Goal: Information Seeking & Learning: Find specific fact

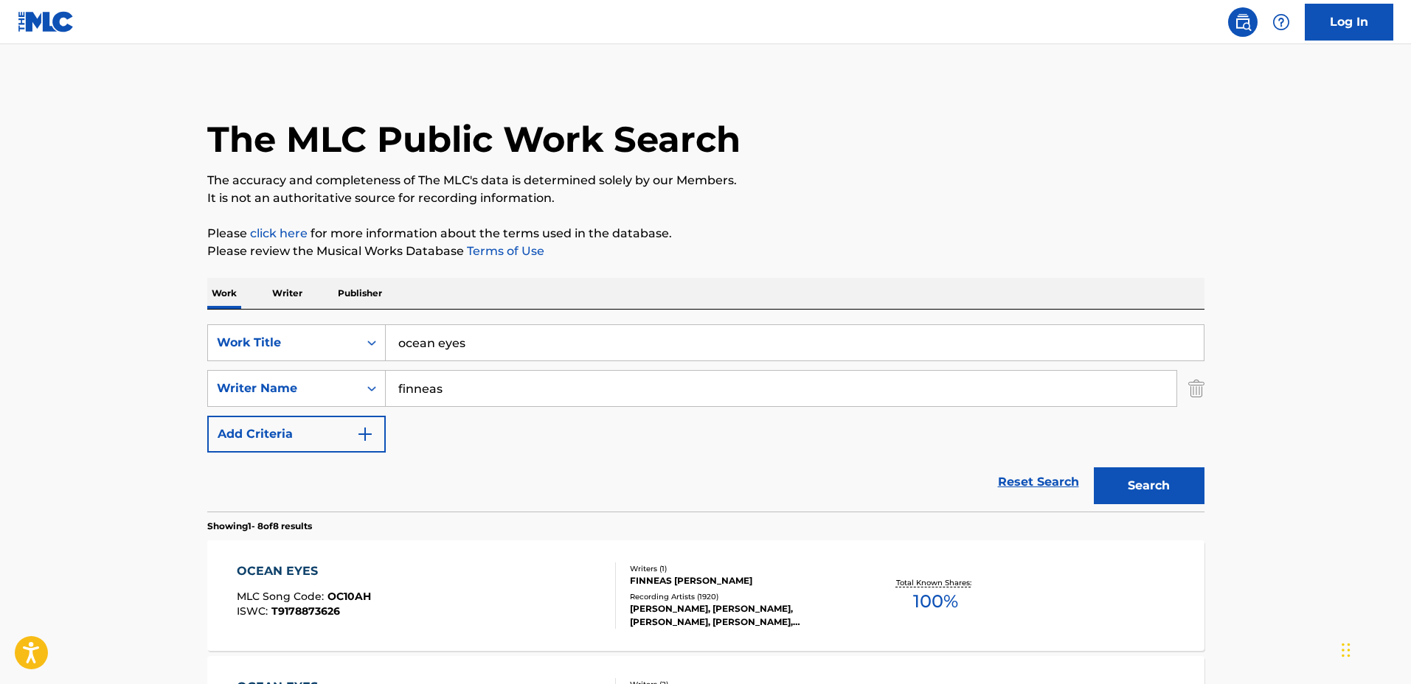
click at [878, 555] on div "OCEAN EYES MLC Song Code : OC10AH ISWC : T9178873626 Writers ( 1 ) [PERSON_NAME…" at bounding box center [705, 596] width 997 height 111
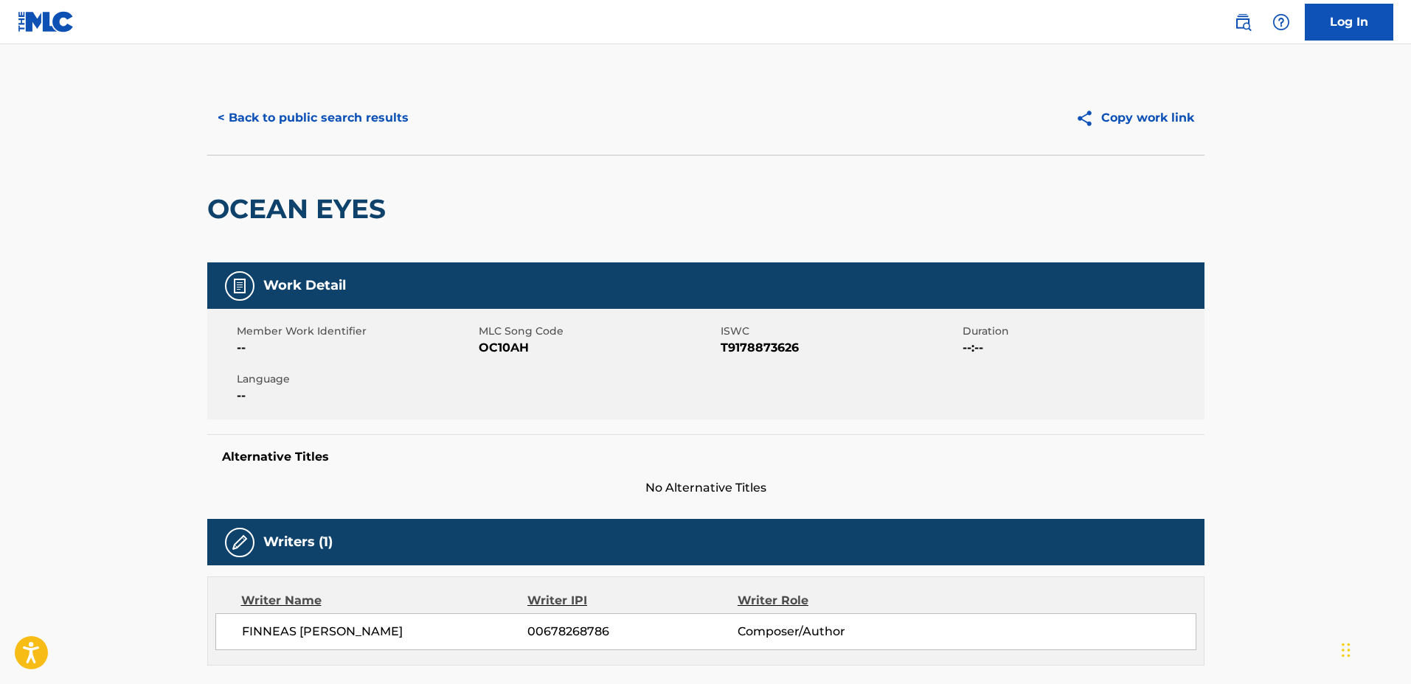
click at [333, 103] on button "< Back to public search results" at bounding box center [313, 118] width 212 height 37
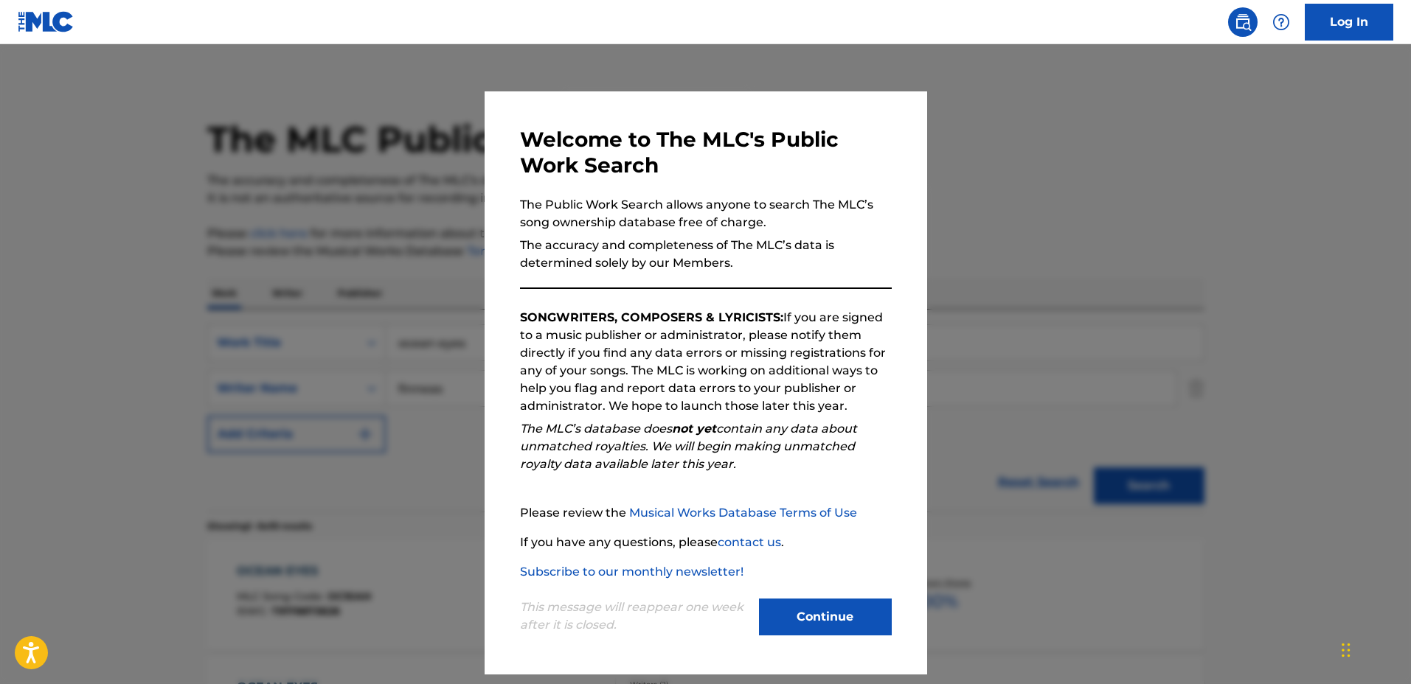
click at [988, 295] on div at bounding box center [705, 386] width 1411 height 684
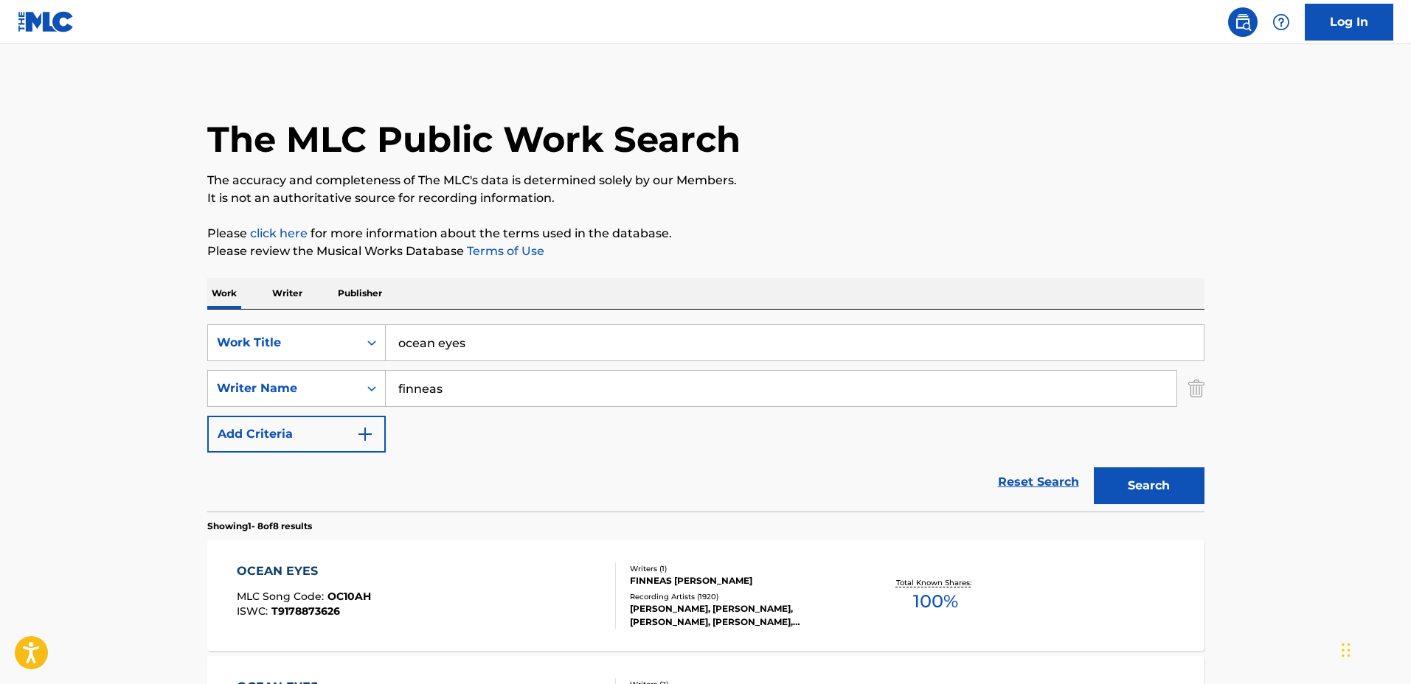
click at [646, 327] on input "ocean eyes" at bounding box center [795, 342] width 818 height 35
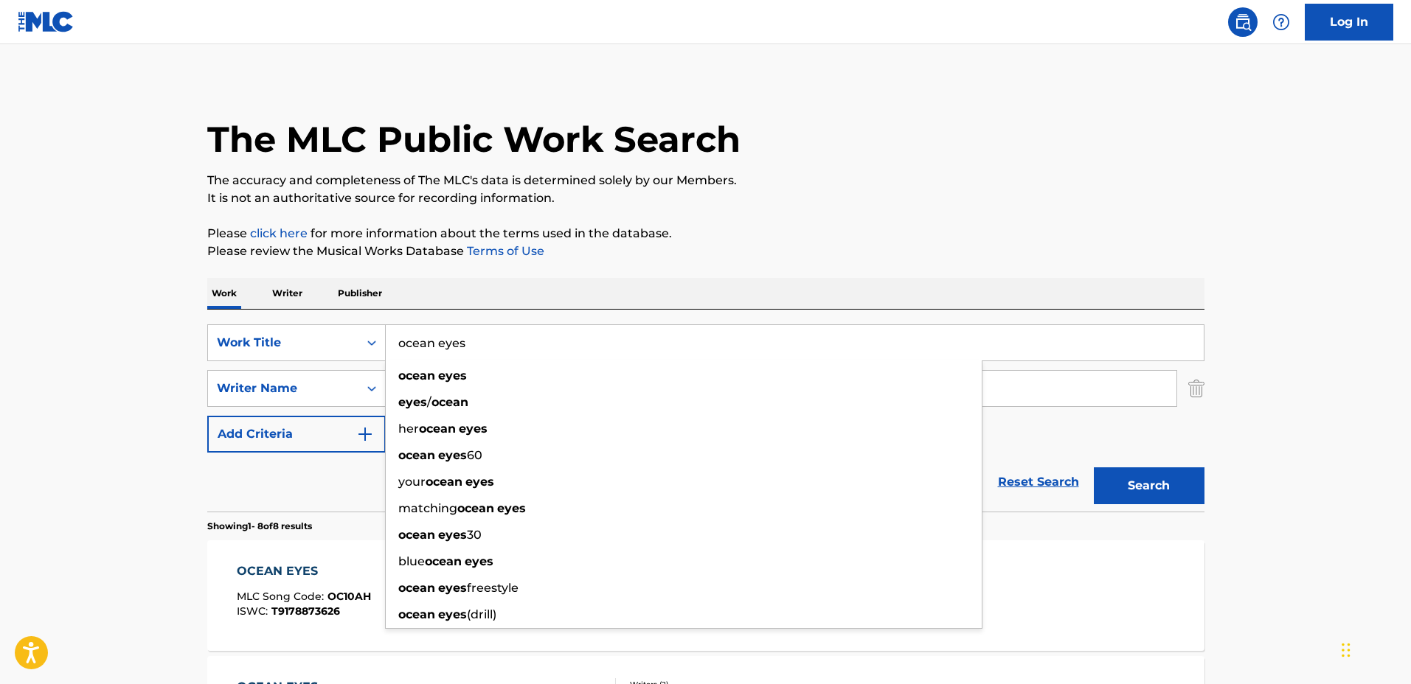
drag, startPoint x: 491, startPoint y: 310, endPoint x: 327, endPoint y: 306, distance: 164.5
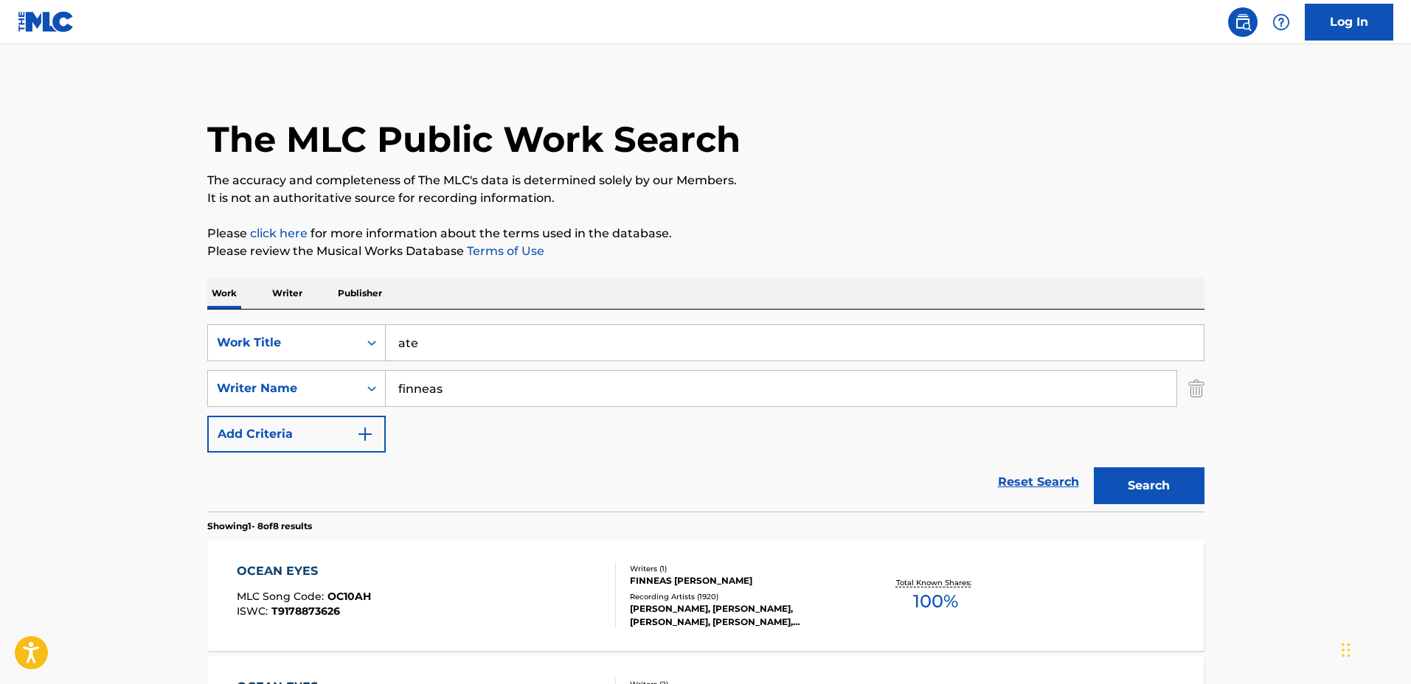
click at [1094, 468] on button "Search" at bounding box center [1149, 486] width 111 height 37
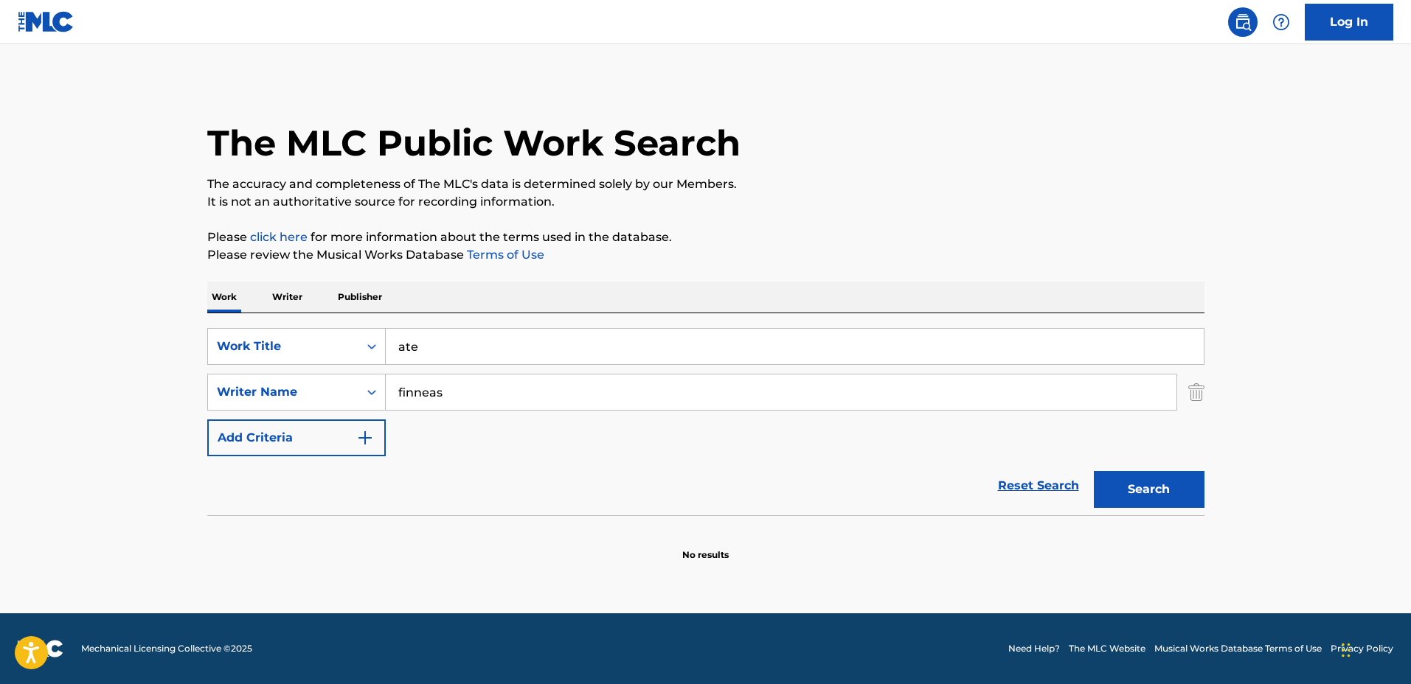
click at [310, 322] on div "SearchWithCriteriab3978c01-cac9-4b93-8fa6-cbf2b9880057 Work Title ate SearchWit…" at bounding box center [705, 414] width 997 height 202
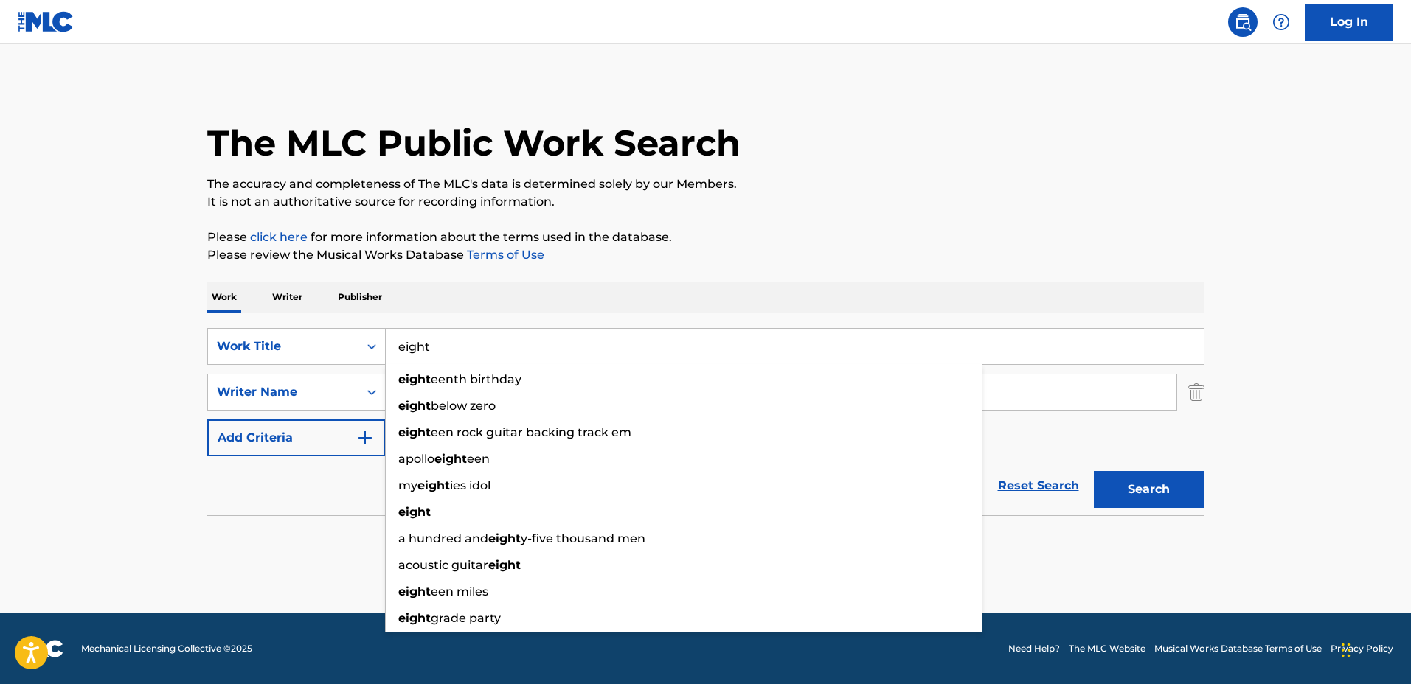
type input "eight"
click at [1094, 471] on button "Search" at bounding box center [1149, 489] width 111 height 37
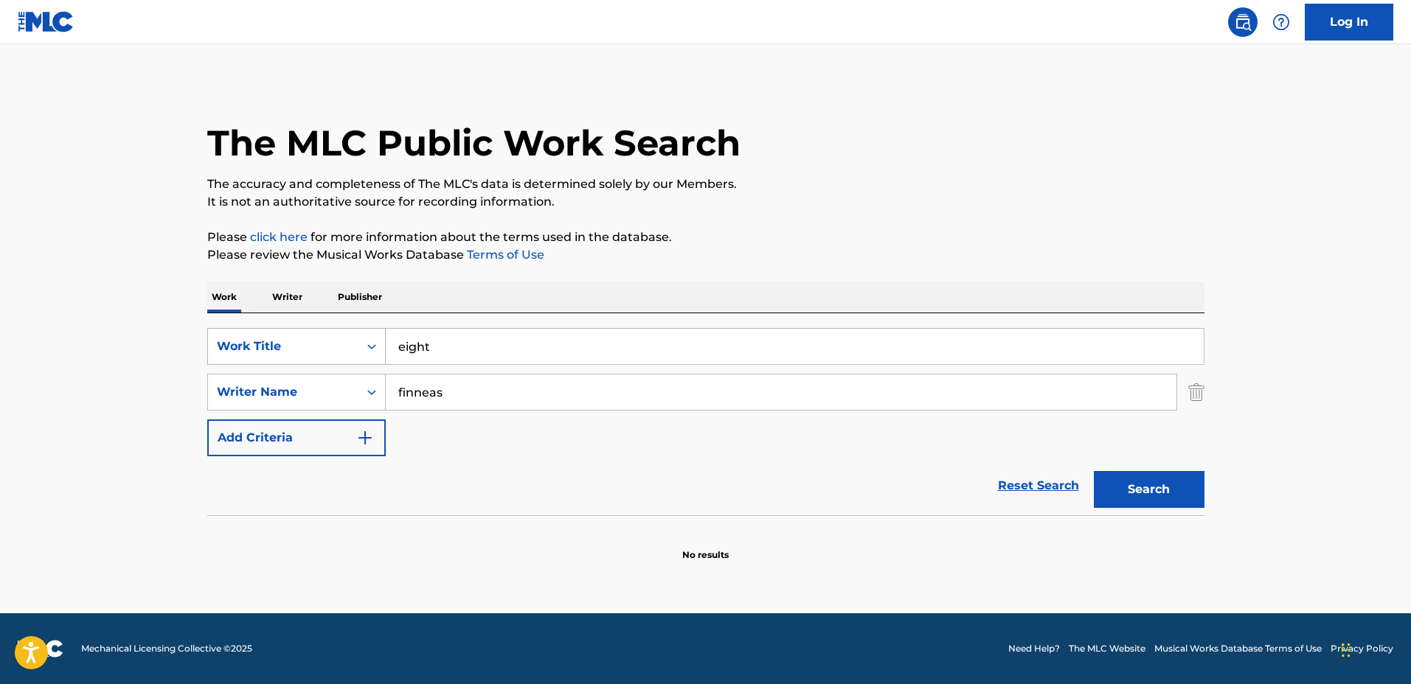
click at [341, 338] on div "SearchWithCriteriab3978c01-cac9-4b93-8fa6-cbf2b9880057 Work Title eight" at bounding box center [705, 346] width 997 height 37
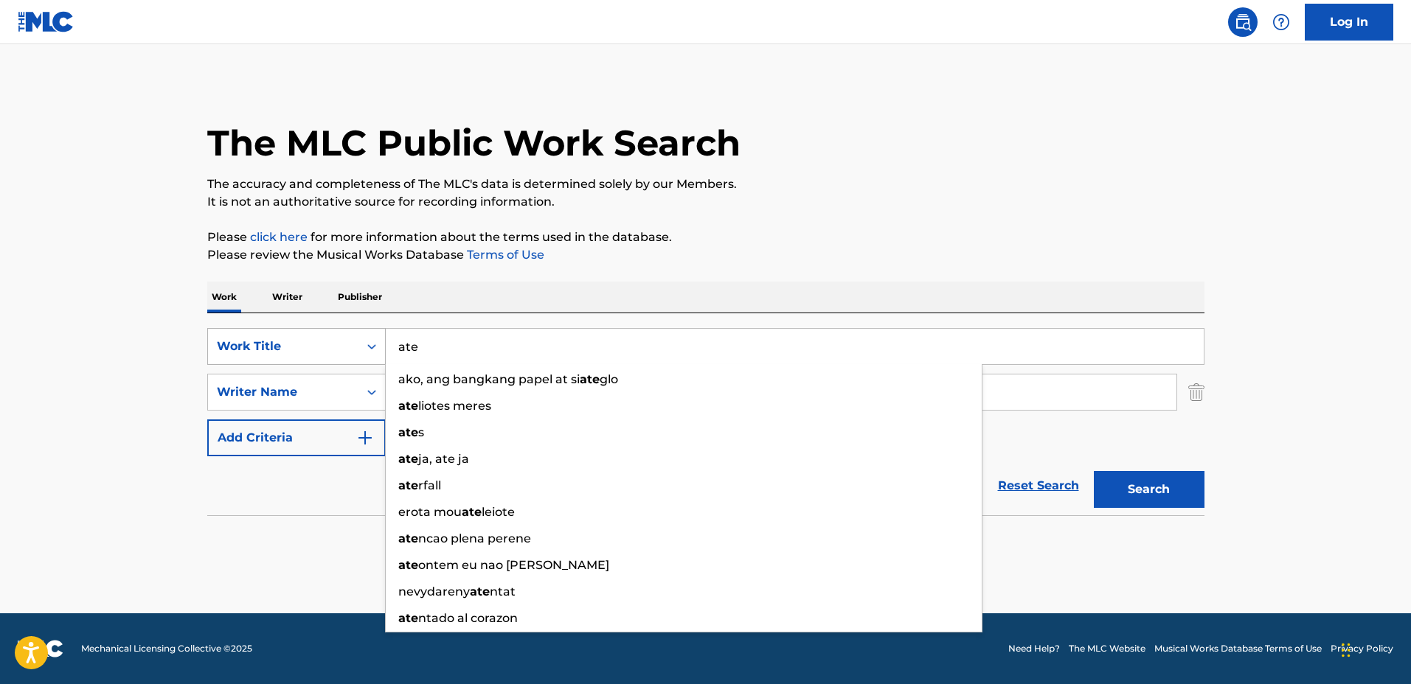
type input "ate"
click at [1094, 471] on button "Search" at bounding box center [1149, 489] width 111 height 37
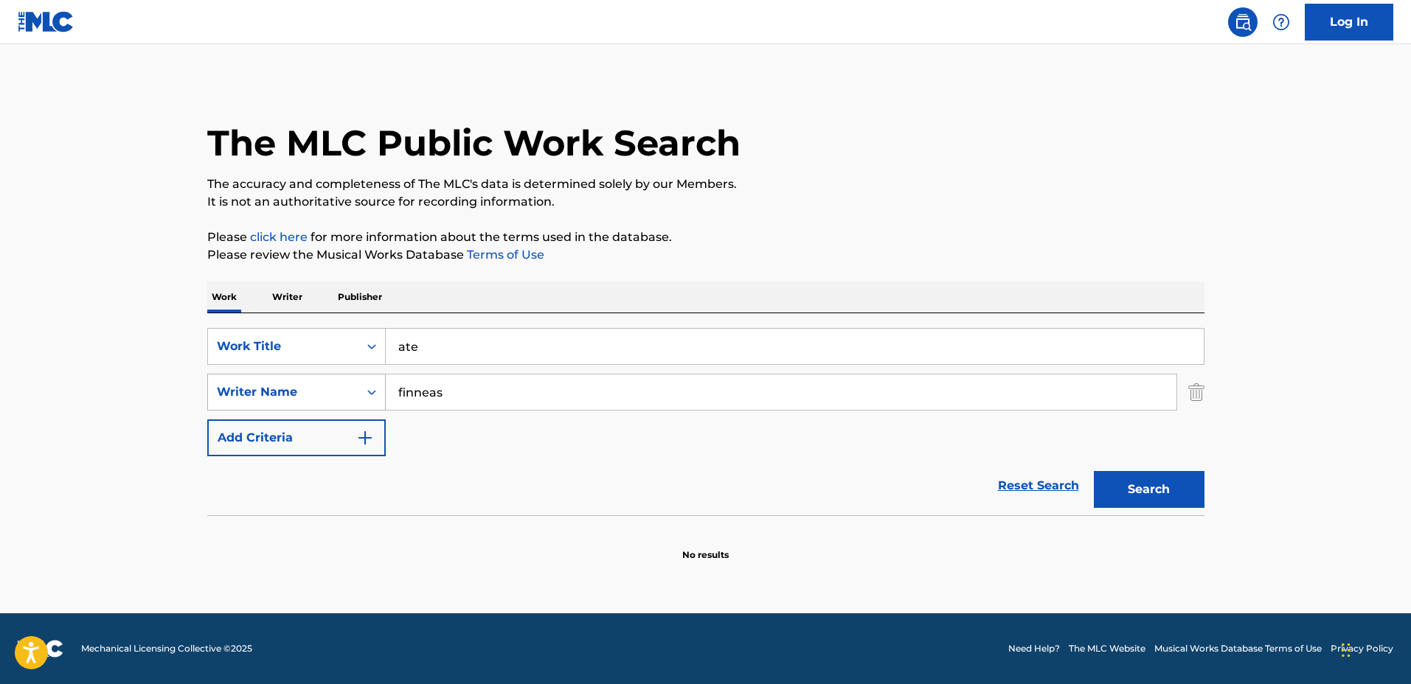
drag, startPoint x: 493, startPoint y: 394, endPoint x: 325, endPoint y: 379, distance: 168.0
click at [325, 379] on div "SearchWithCriteria56555baa-8031-4c0c-a856-626ed9b972c3 Writer Name [PERSON_NAME]" at bounding box center [705, 392] width 997 height 37
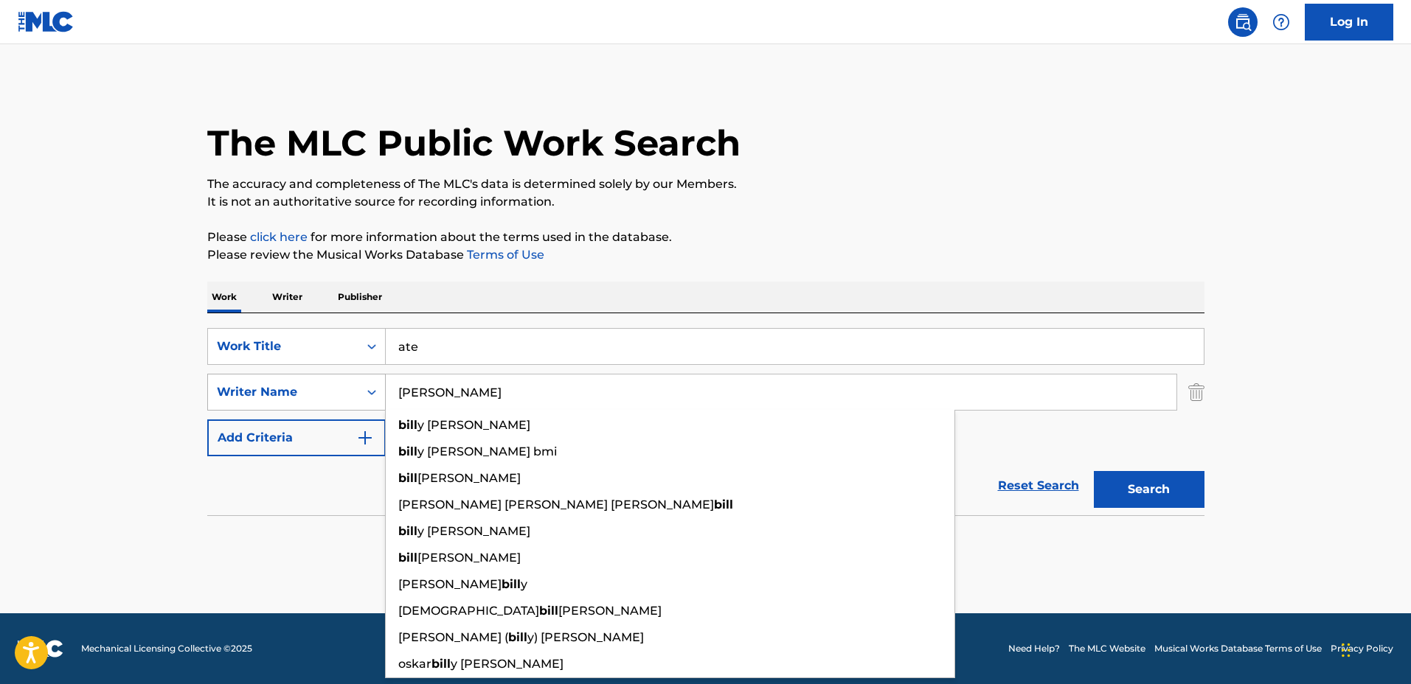
type input "[PERSON_NAME]"
click at [1094, 471] on button "Search" at bounding box center [1149, 489] width 111 height 37
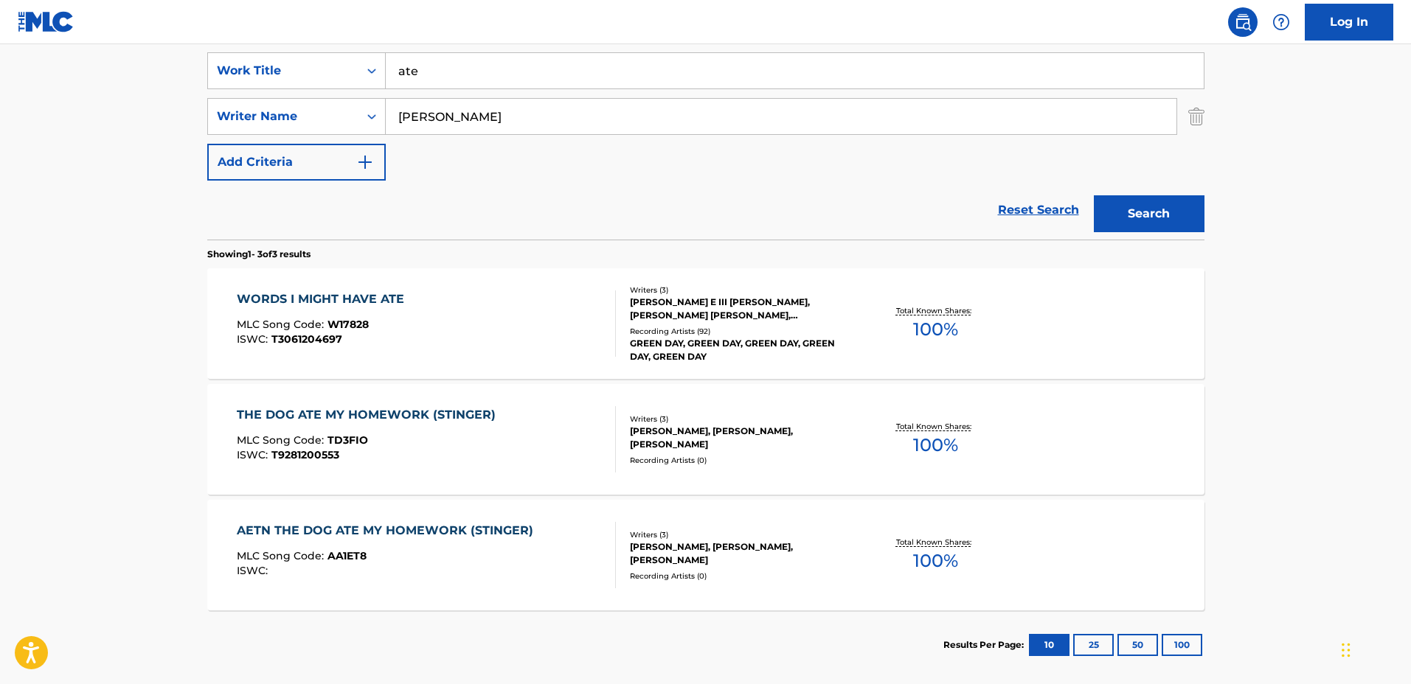
scroll to position [277, 0]
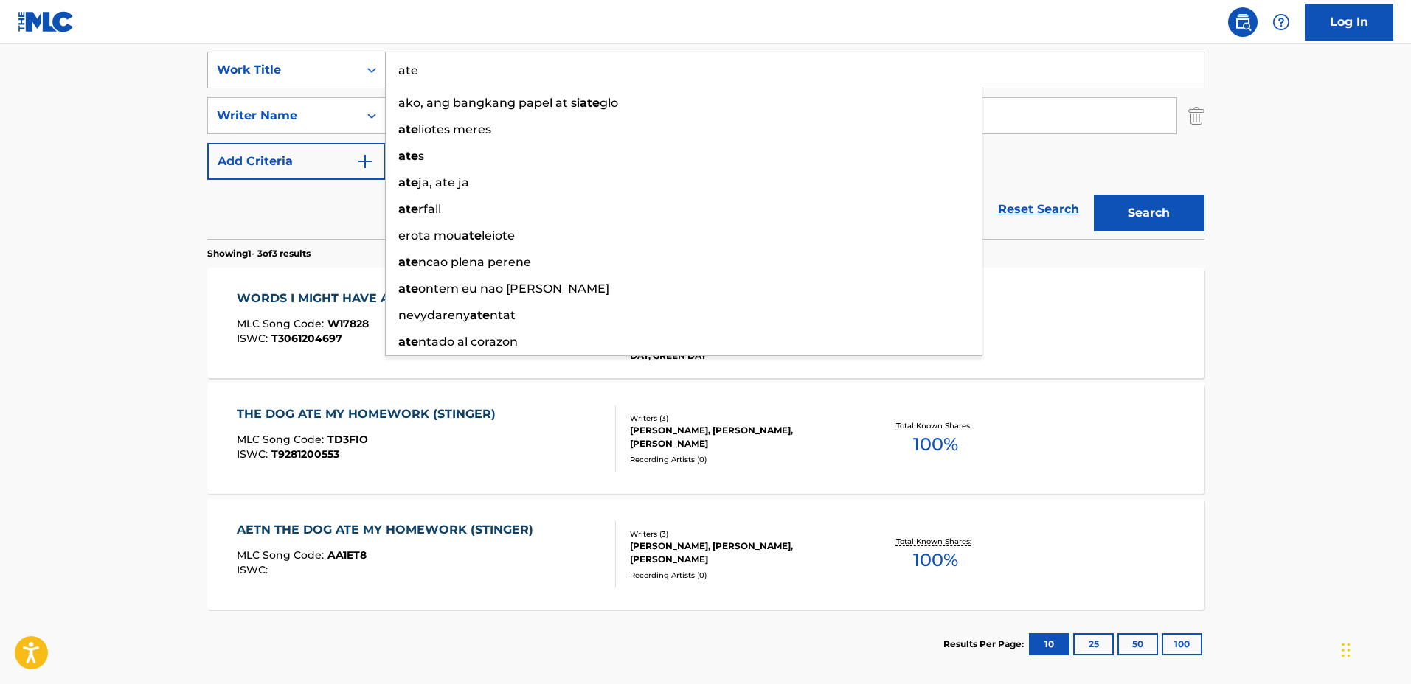
drag, startPoint x: 449, startPoint y: 70, endPoint x: 341, endPoint y: 70, distance: 107.7
click at [340, 70] on div "SearchWithCriteriab3978c01-cac9-4b93-8fa6-cbf2b9880057 Work Title ate ako, ang …" at bounding box center [705, 70] width 997 height 37
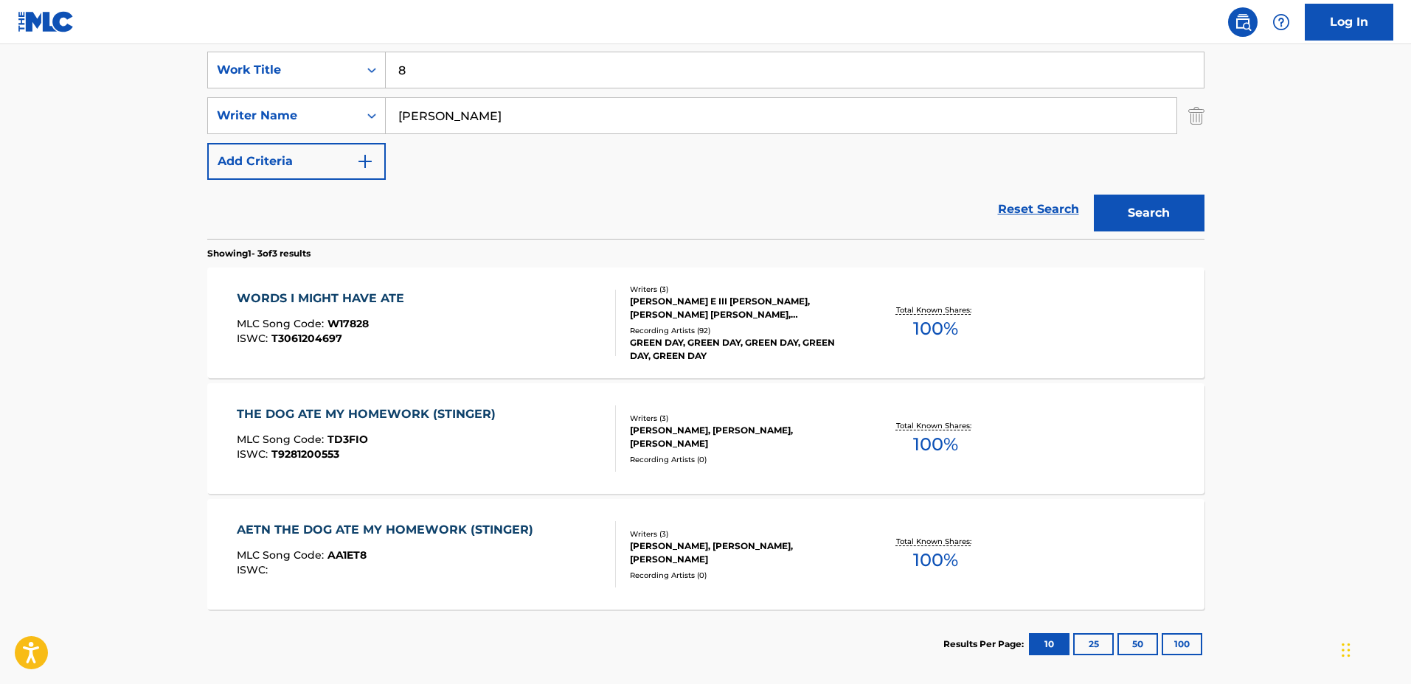
type input "8"
click at [1094, 195] on button "Search" at bounding box center [1149, 213] width 111 height 37
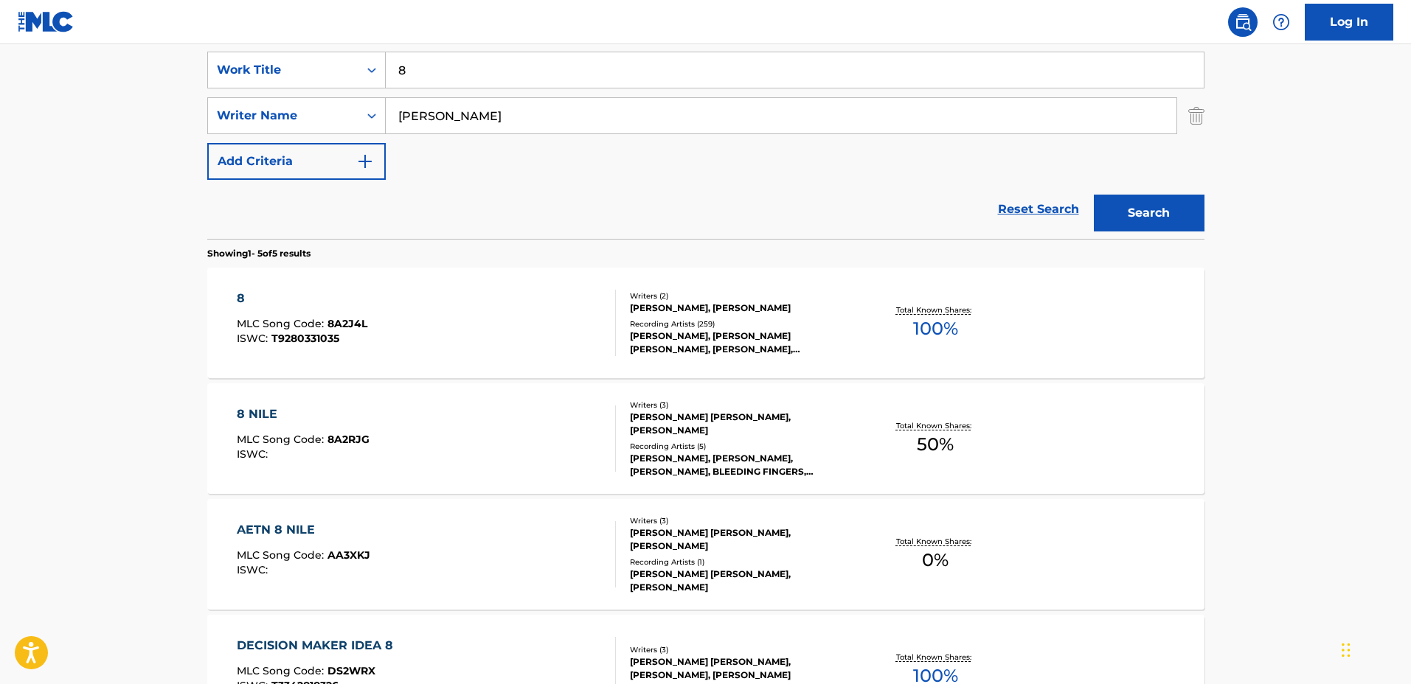
click at [558, 302] on div "8 MLC Song Code : 8A2J4L ISWC : T9280331035" at bounding box center [426, 323] width 379 height 66
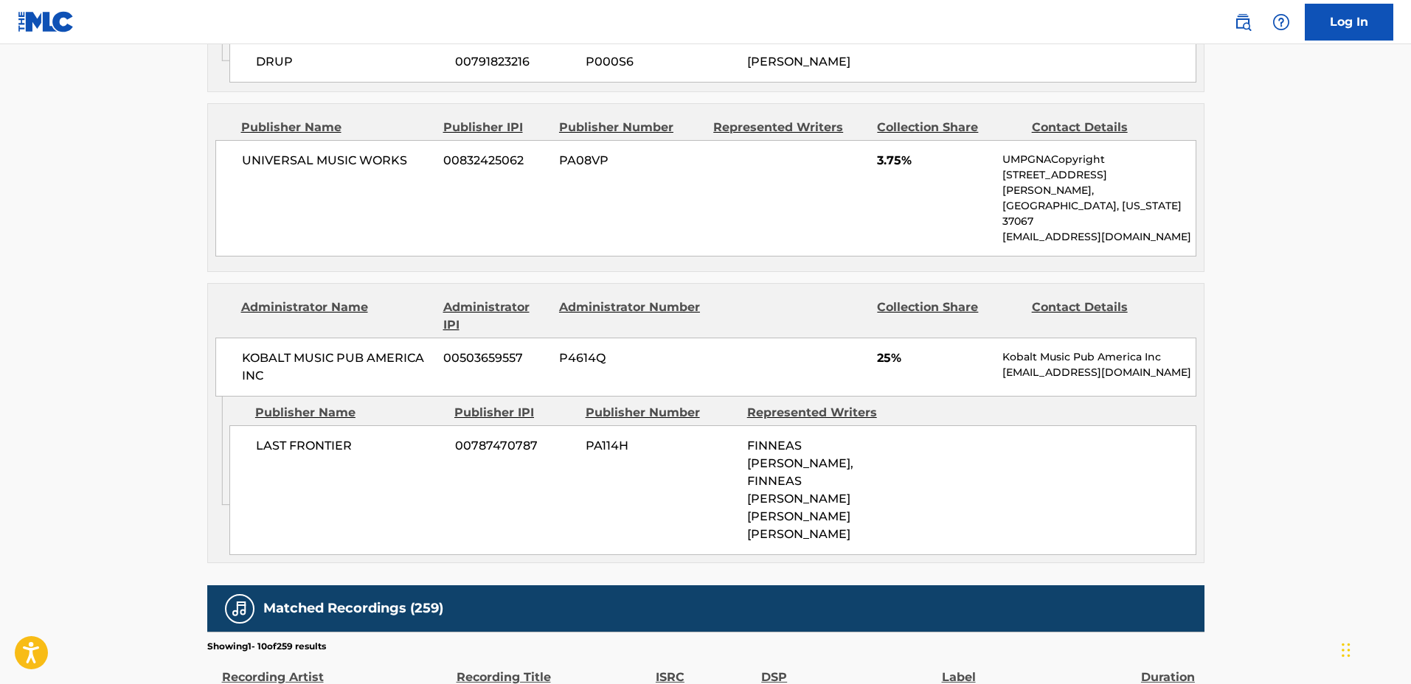
scroll to position [922, 0]
